Goal: Navigation & Orientation: Find specific page/section

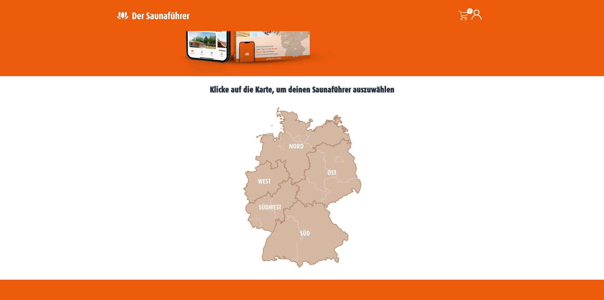
click at [269, 184] on icon at bounding box center [266, 181] width 46 height 44
click at [261, 182] on icon at bounding box center [266, 181] width 46 height 44
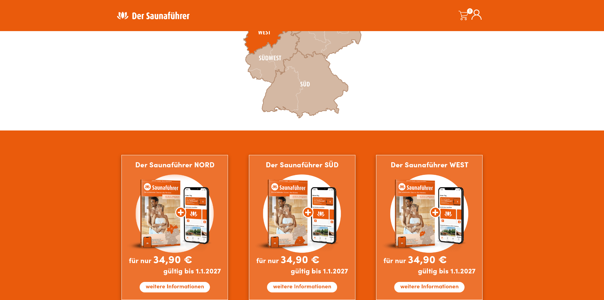
scroll to position [349, 0]
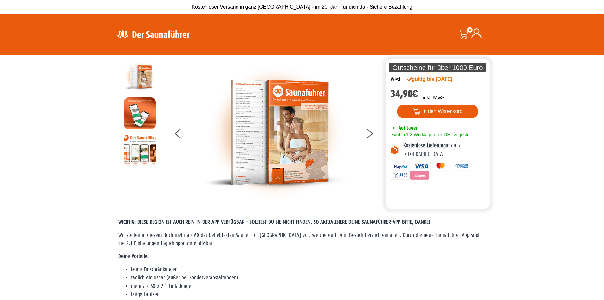
click at [144, 36] on img at bounding box center [153, 34] width 82 height 12
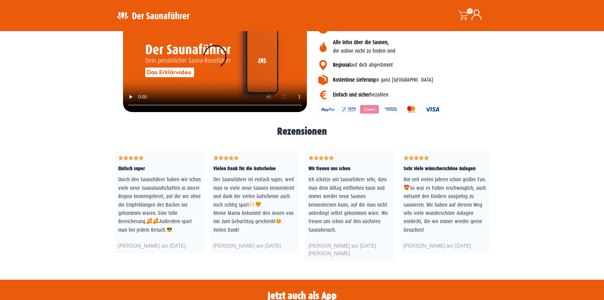
scroll to position [983, 0]
